Goal: Browse casually: Explore the website without a specific task or goal

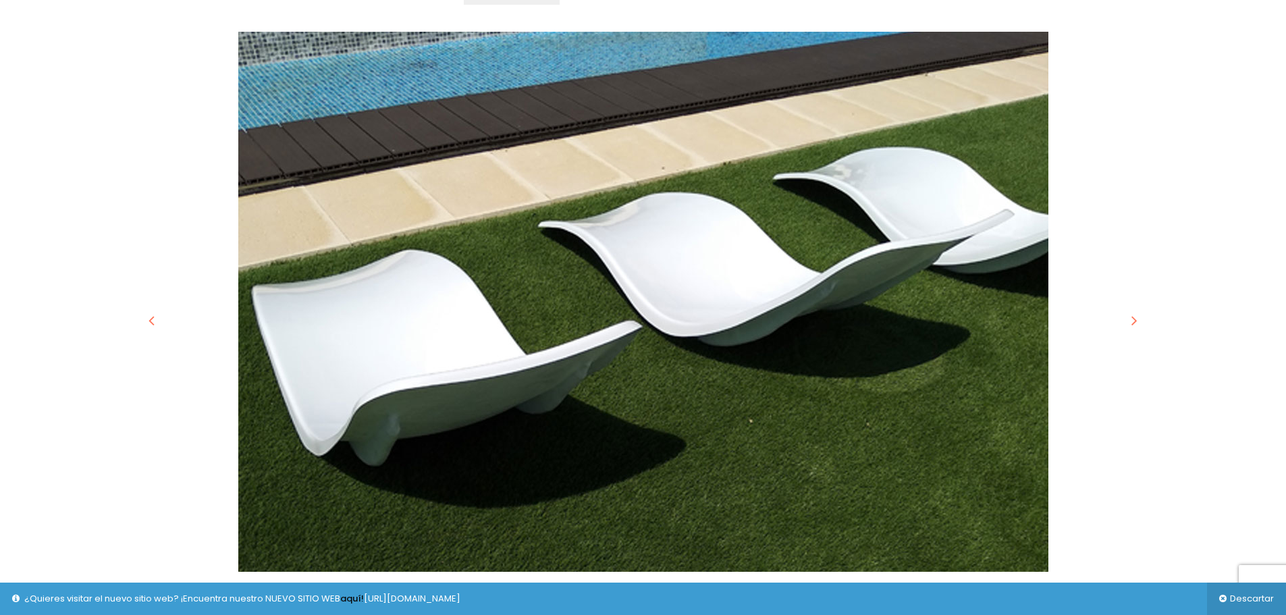
scroll to position [945, 0]
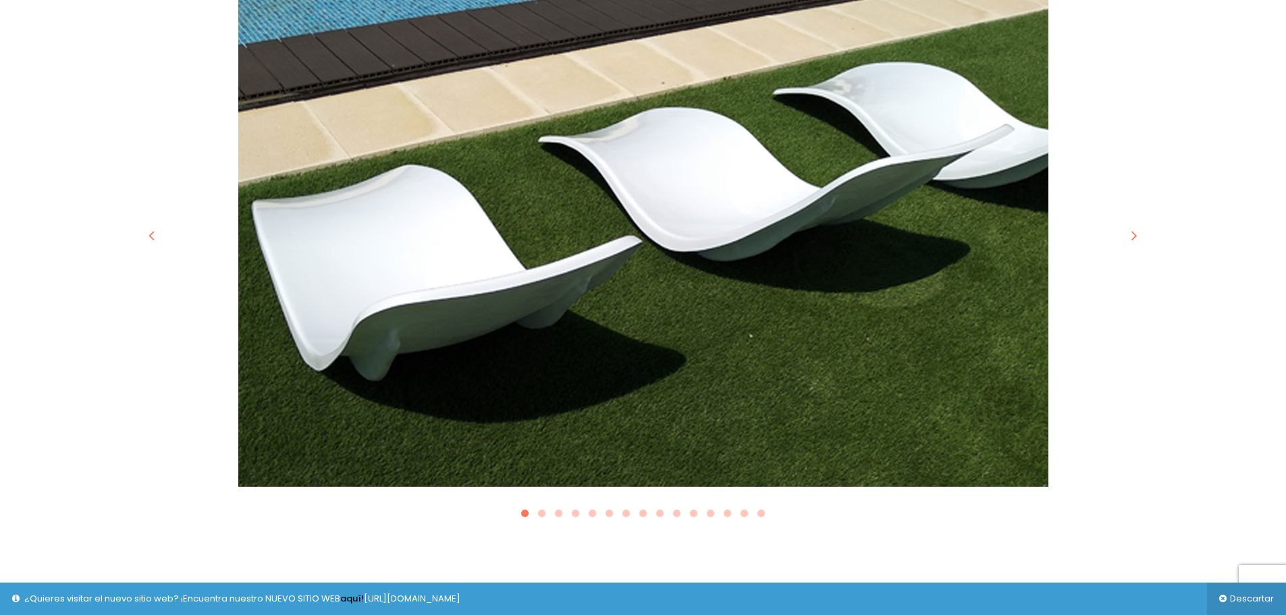
click at [1130, 227] on icon "button" at bounding box center [1134, 235] width 16 height 16
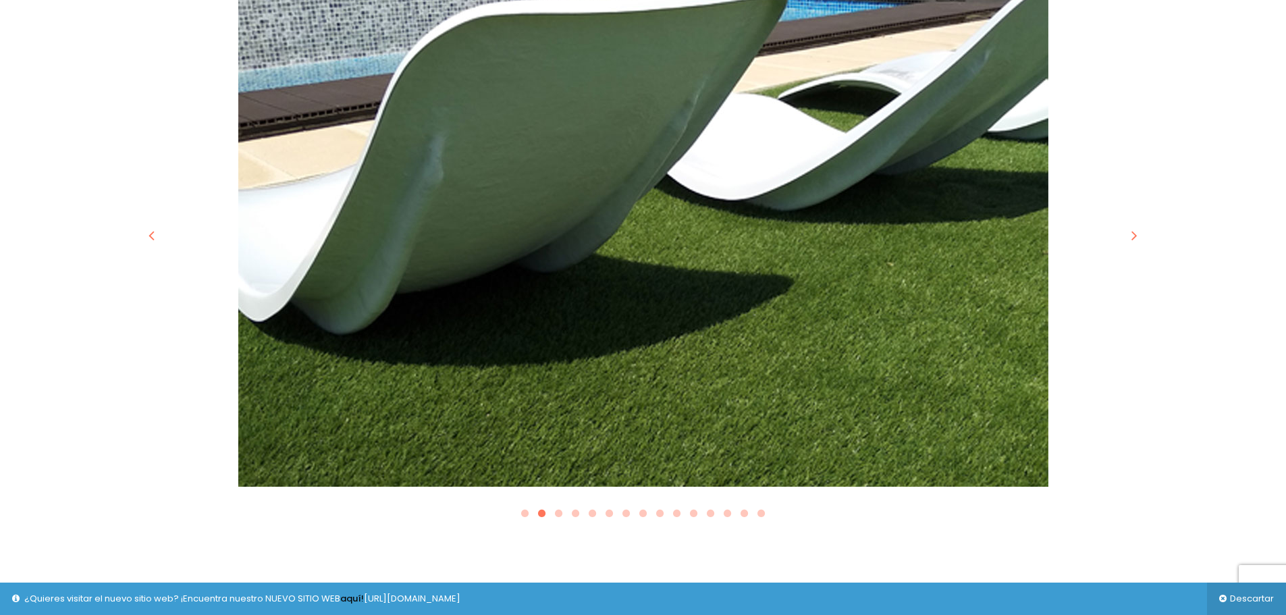
click at [1130, 227] on icon "button" at bounding box center [1134, 235] width 16 height 16
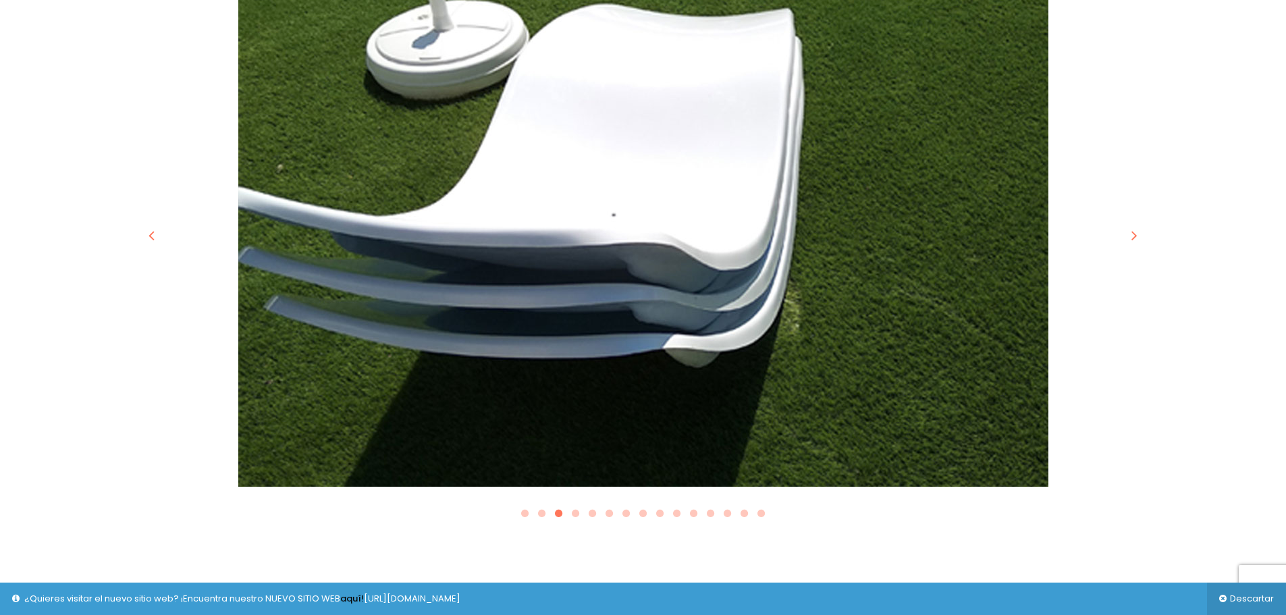
click at [1130, 227] on icon "button" at bounding box center [1134, 235] width 16 height 16
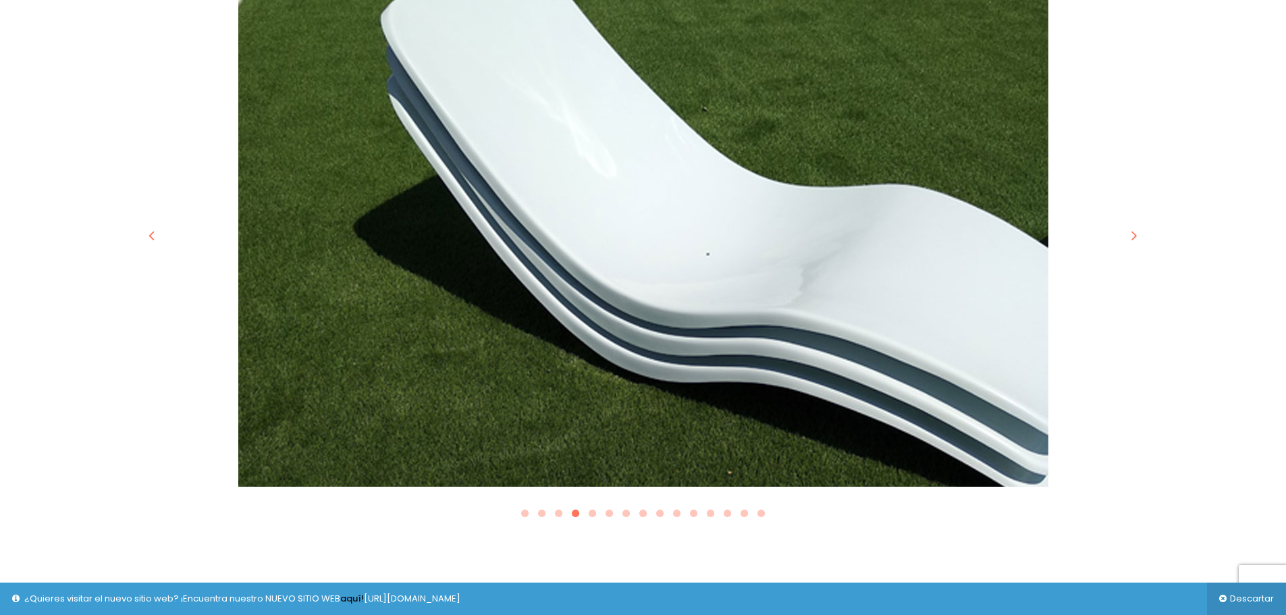
click at [1130, 227] on icon "button" at bounding box center [1134, 235] width 16 height 16
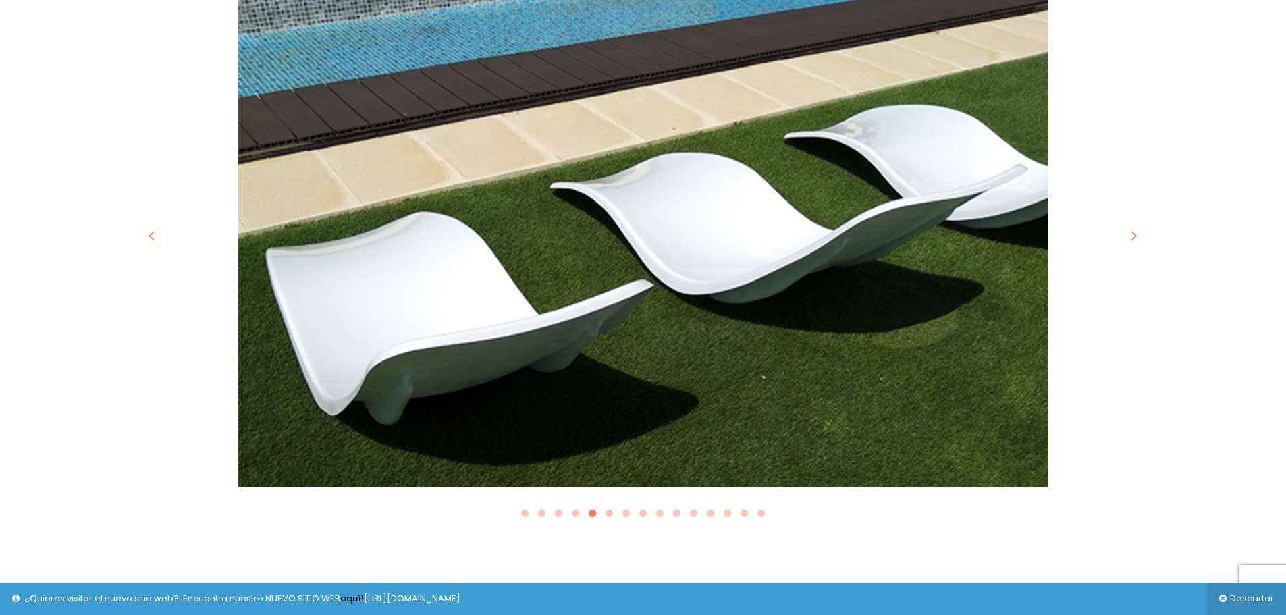
click at [1130, 227] on icon "button" at bounding box center [1134, 235] width 16 height 16
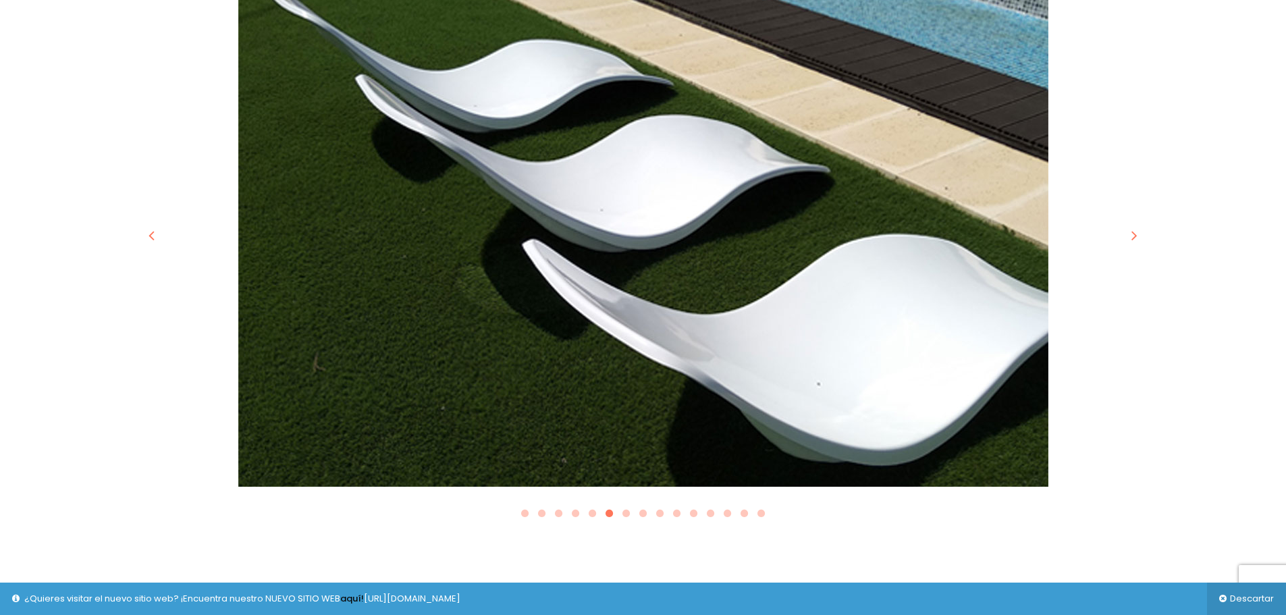
click at [1130, 227] on icon "button" at bounding box center [1134, 235] width 16 height 16
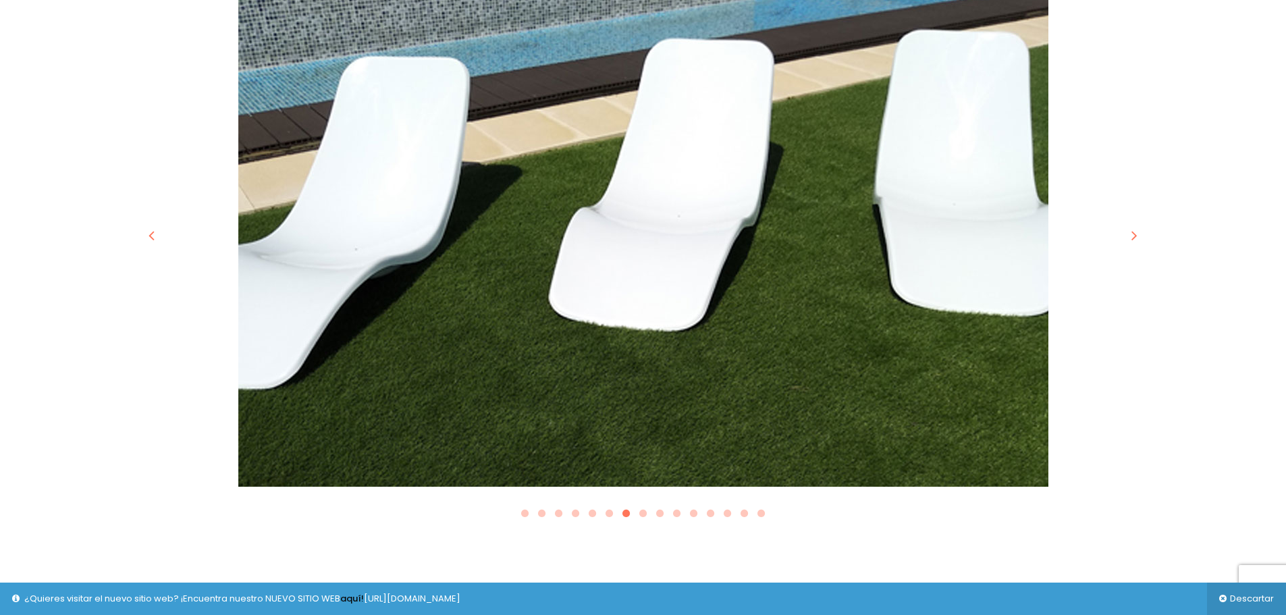
click at [1130, 227] on icon "button" at bounding box center [1134, 235] width 16 height 16
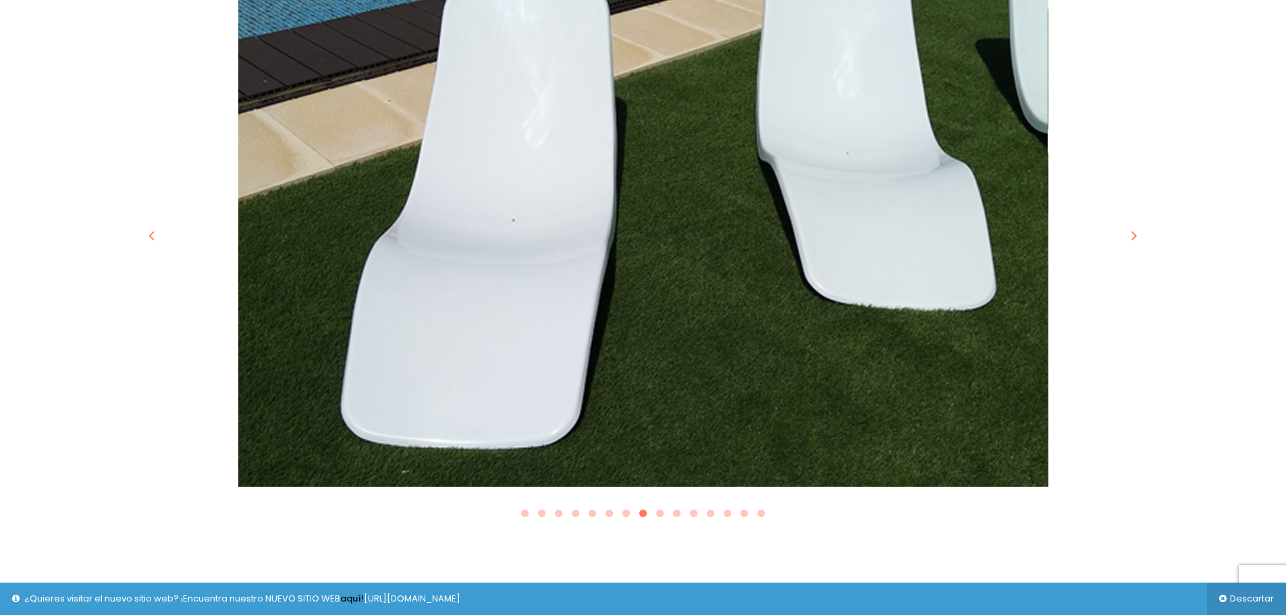
click at [1130, 227] on icon "button" at bounding box center [1134, 235] width 16 height 16
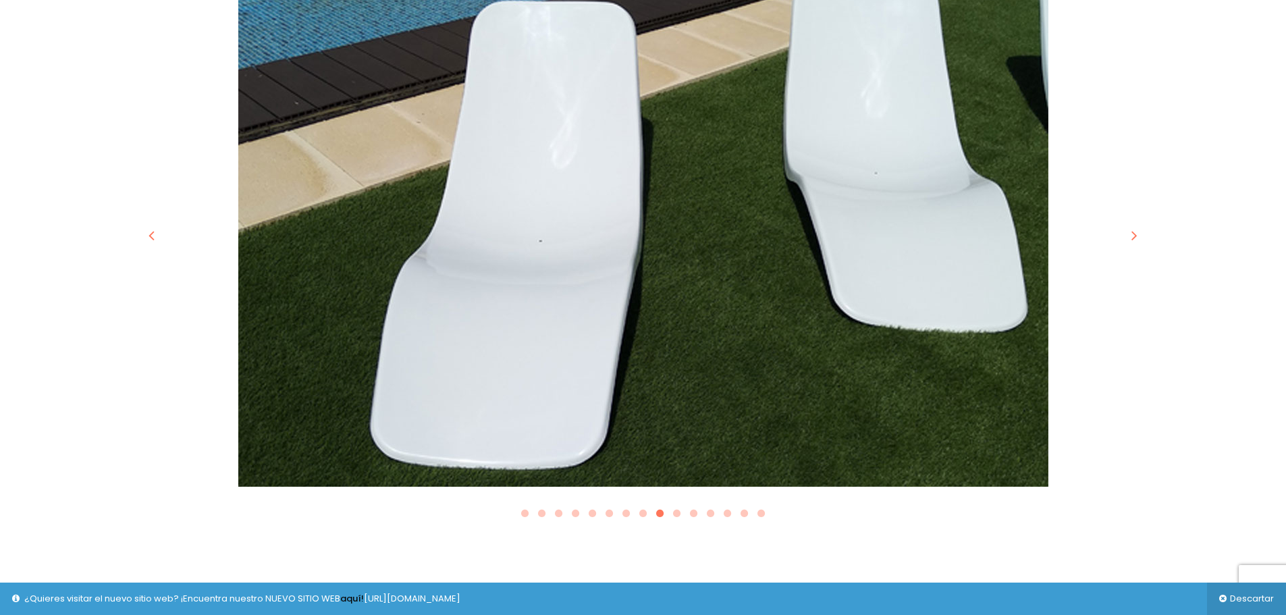
click at [1130, 227] on icon "button" at bounding box center [1134, 235] width 16 height 16
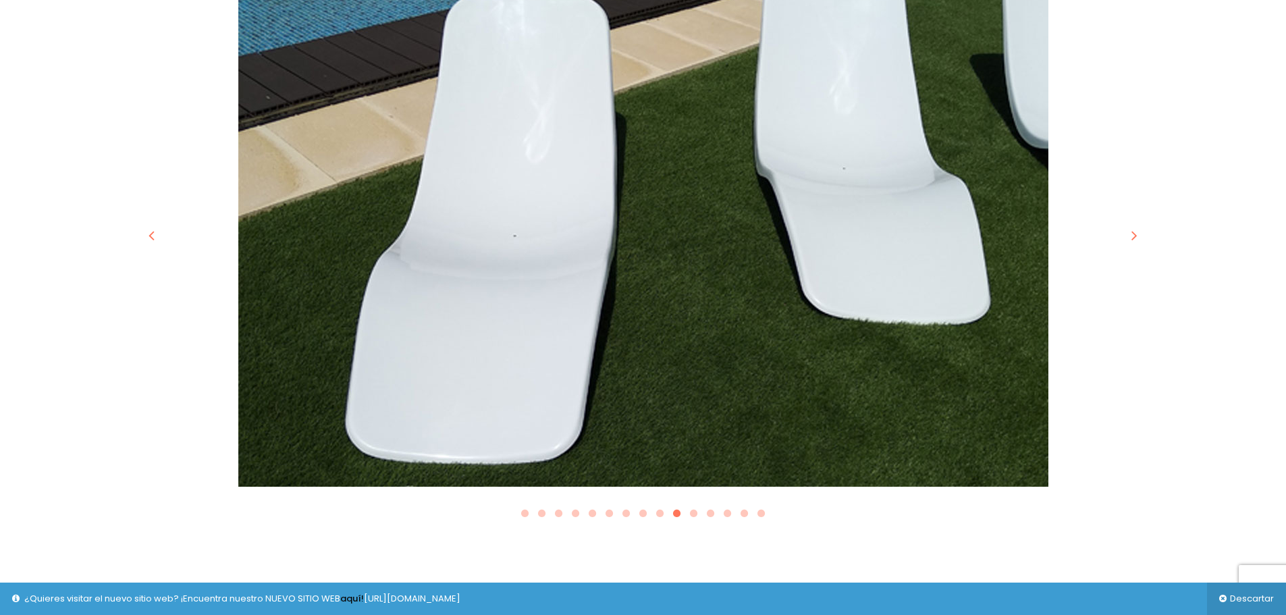
click at [1130, 227] on icon "button" at bounding box center [1134, 235] width 16 height 16
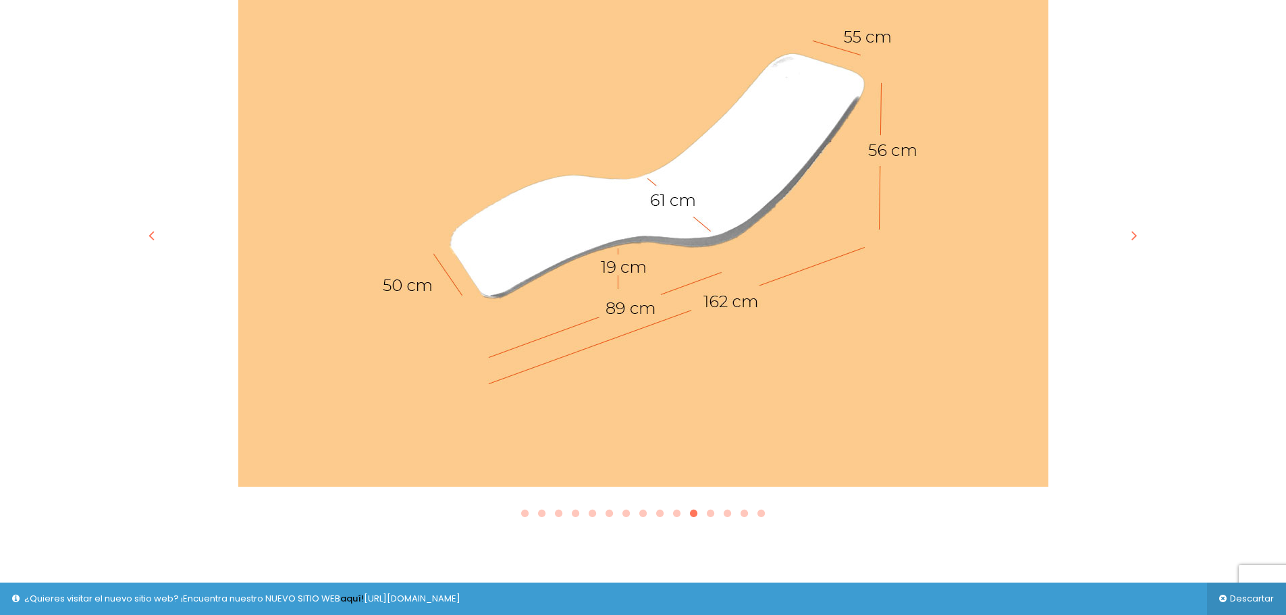
click at [1130, 227] on icon "button" at bounding box center [1134, 235] width 16 height 16
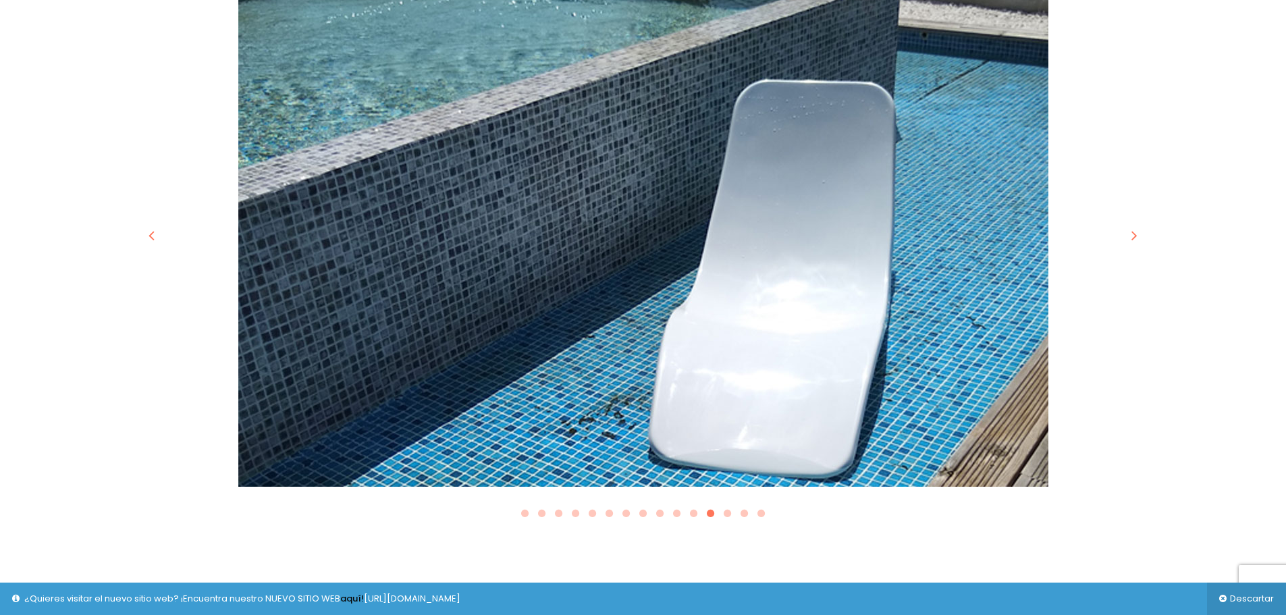
click at [151, 227] on icon "button" at bounding box center [152, 235] width 16 height 16
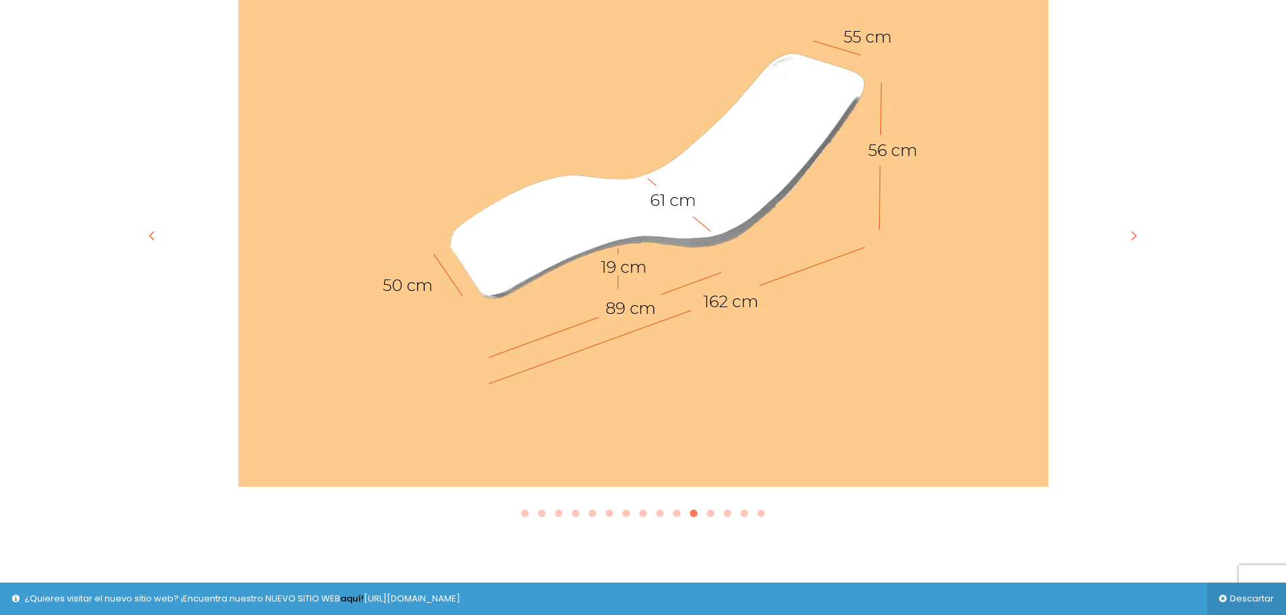
click at [1129, 227] on icon "button" at bounding box center [1134, 235] width 16 height 16
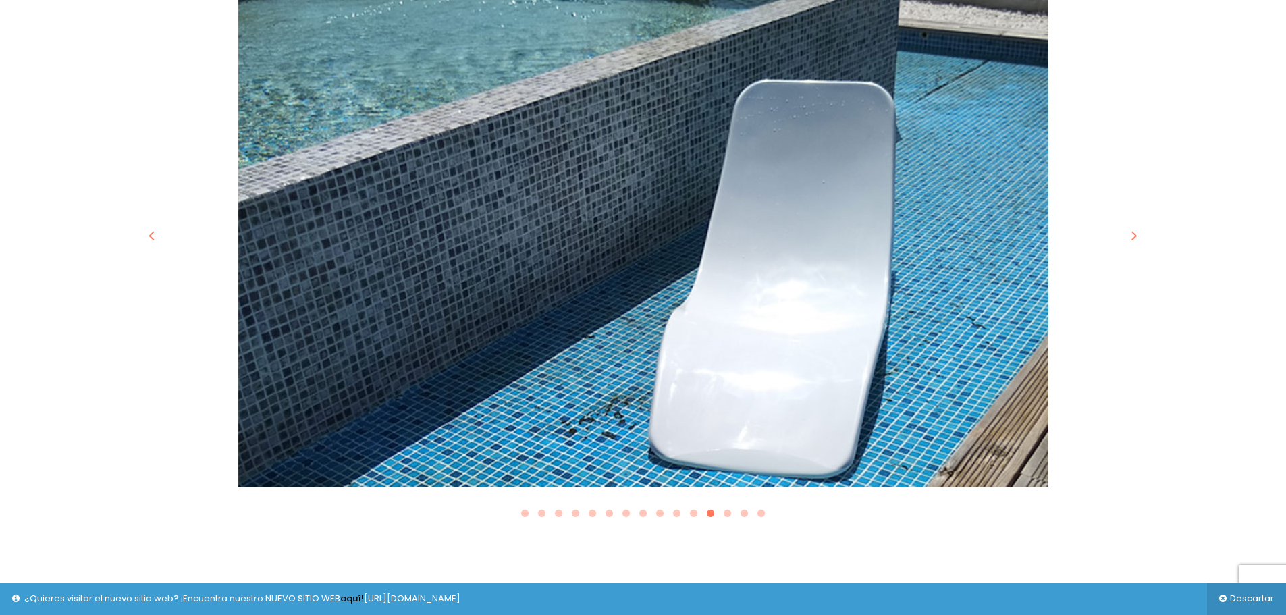
click at [1129, 227] on icon "button" at bounding box center [1134, 235] width 16 height 16
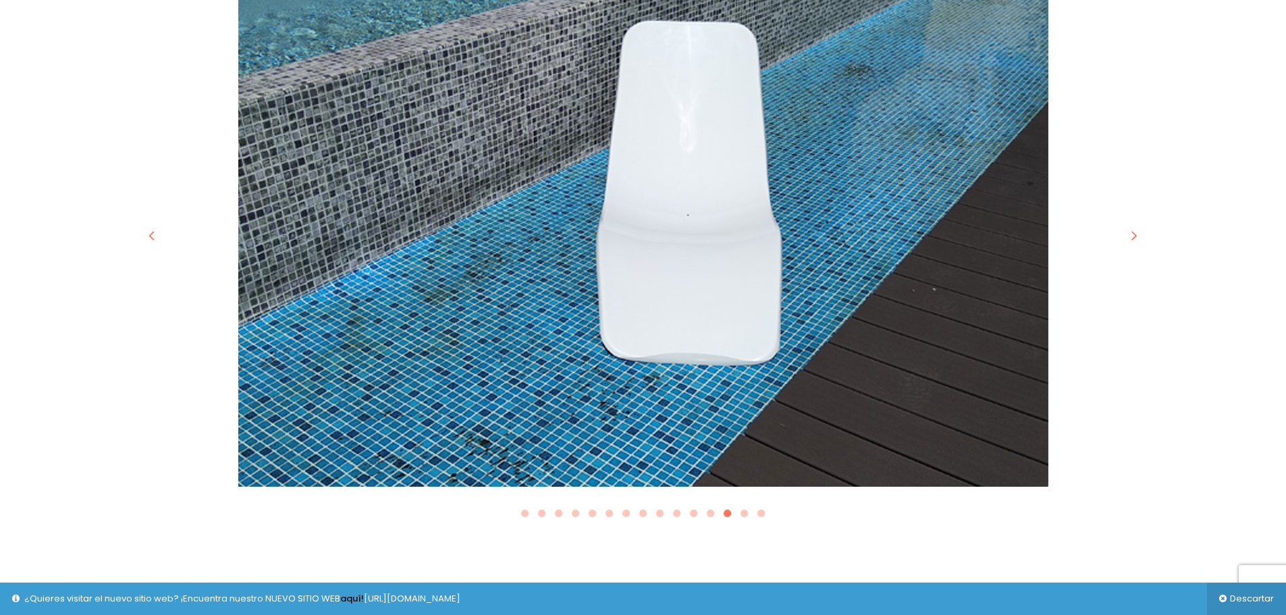
click at [1129, 227] on icon "button" at bounding box center [1134, 235] width 16 height 16
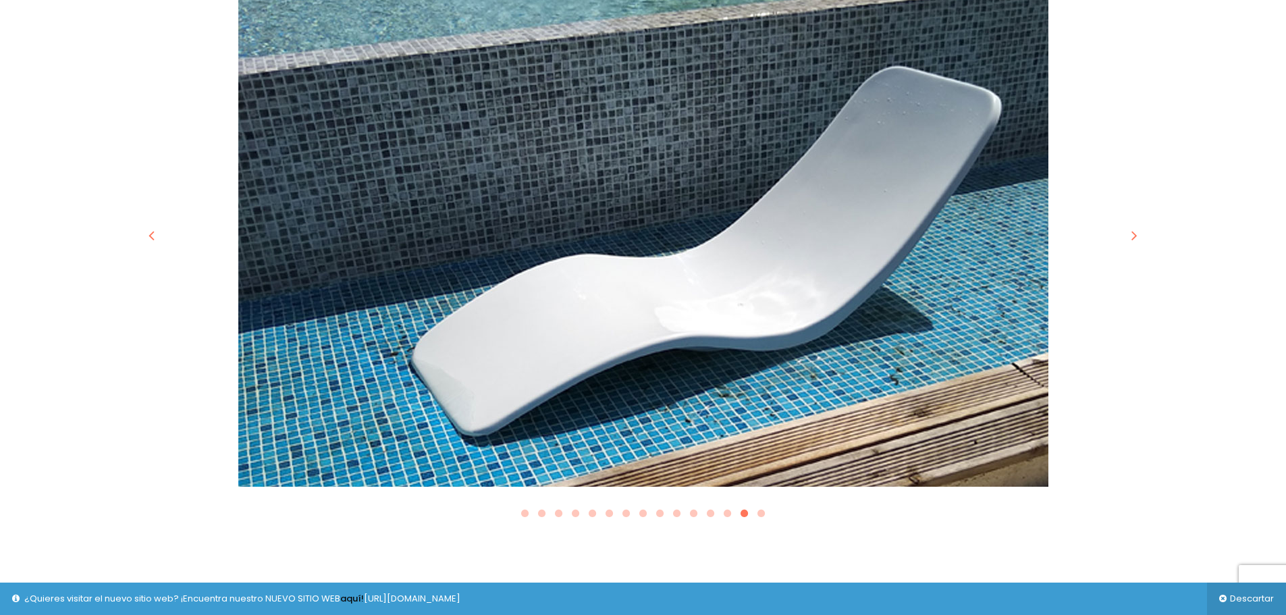
click at [1129, 227] on icon "button" at bounding box center [1134, 235] width 16 height 16
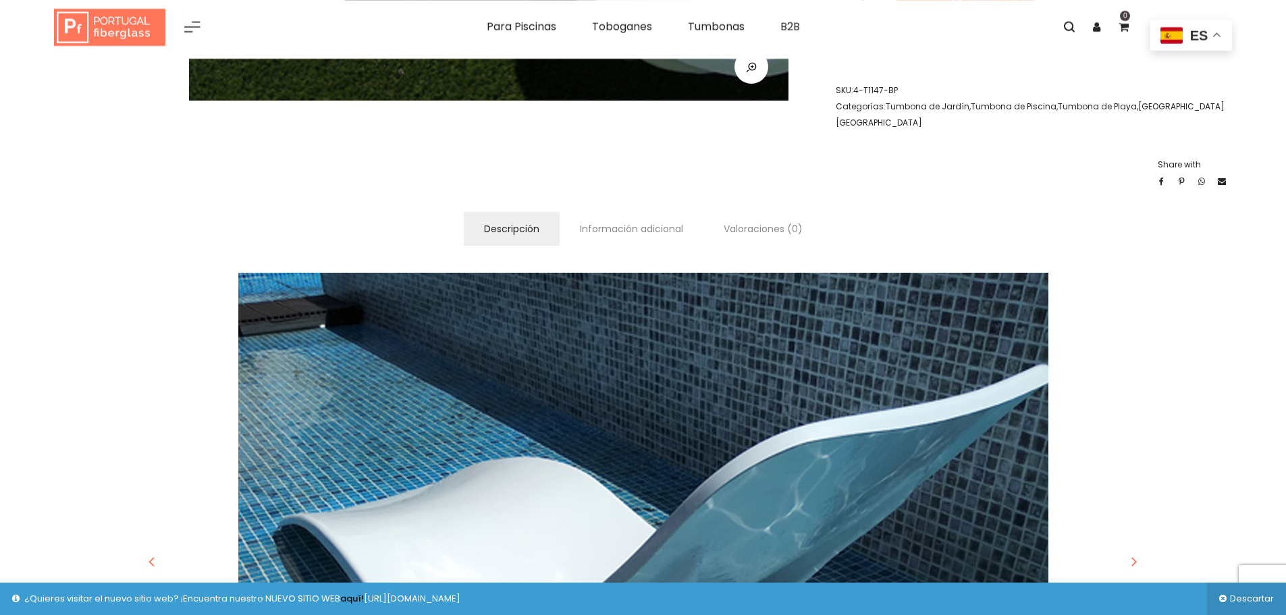
scroll to position [607, 0]
